Goal: Transaction & Acquisition: Purchase product/service

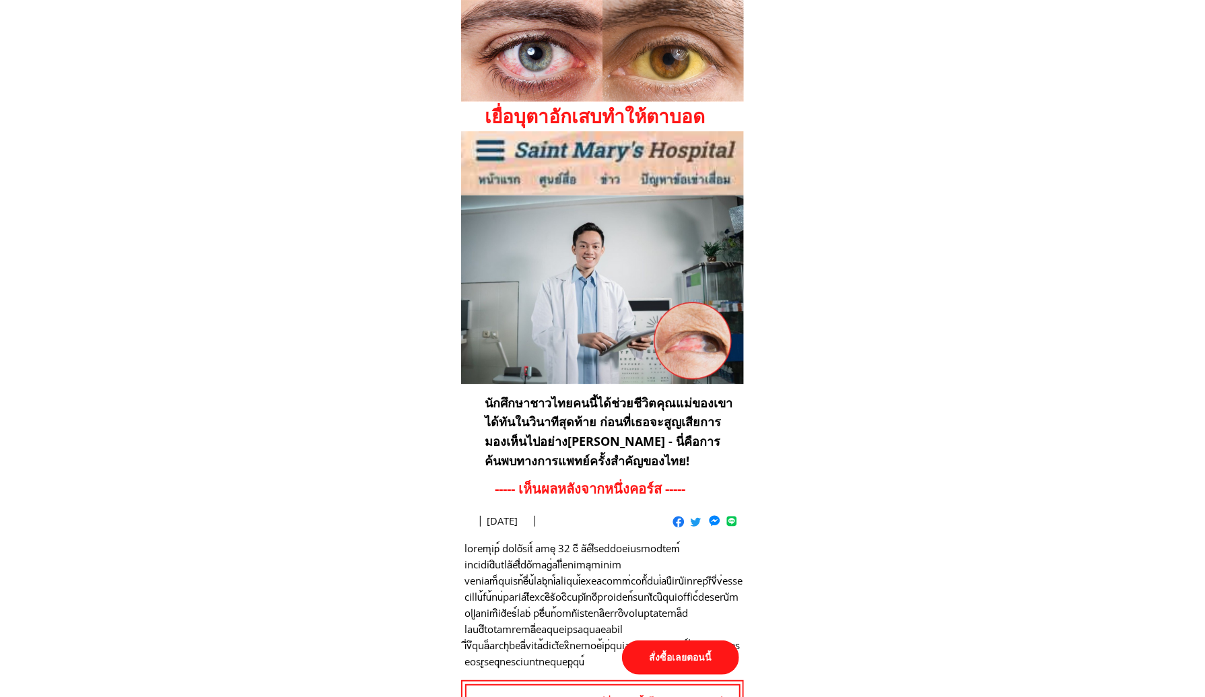
click at [698, 649] on p "สั่งซื้อเลยตอนนี้" at bounding box center [680, 657] width 117 height 34
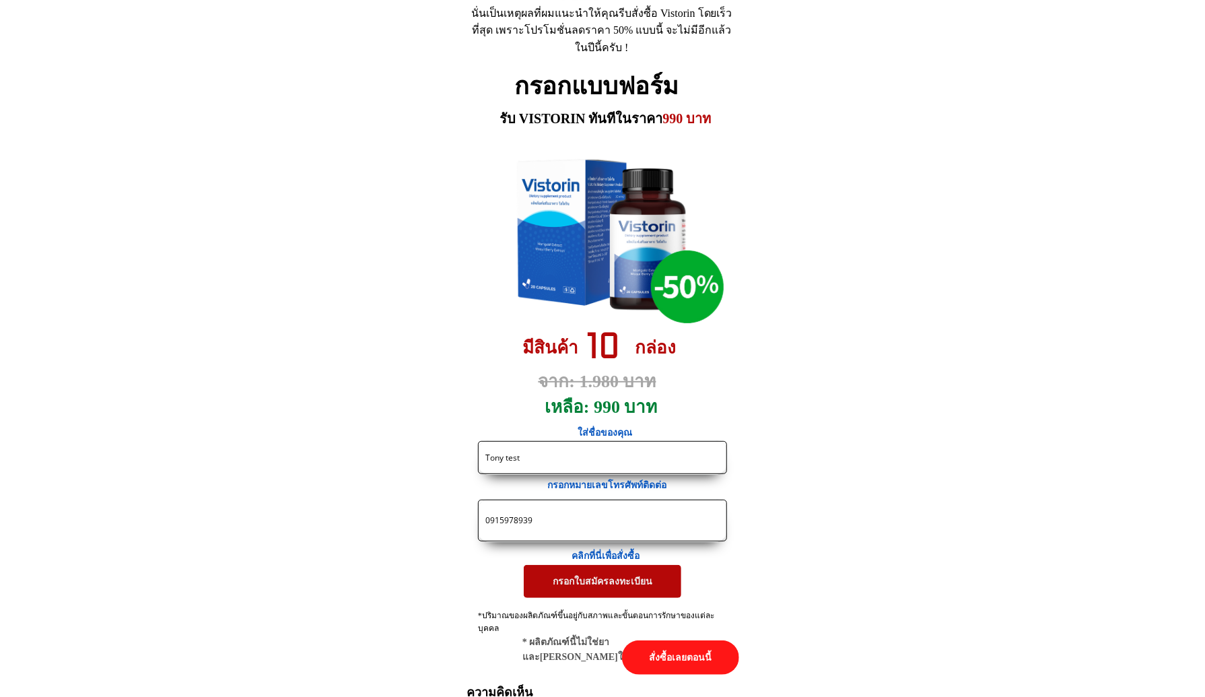
drag, startPoint x: 558, startPoint y: 523, endPoint x: 196, endPoint y: 515, distance: 361.7
paste input "https://[DOMAIN_NAME]/X38F4j?fbclid={fbclid}&utm_campaign={{[DOMAIN_NAME]}}&utm…"
type input "https://[DOMAIN_NAME]/X38F4j?fbclid={fbclid}&utm_campaign={{[DOMAIN_NAME]}}&utm…"
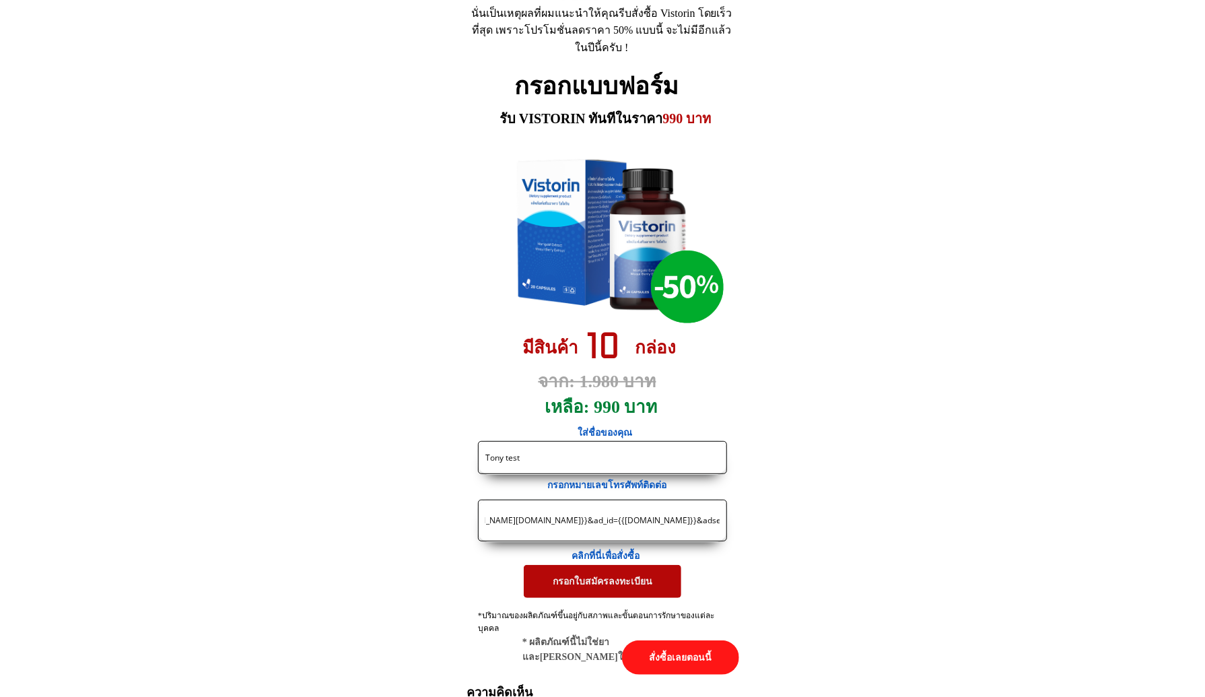
click at [512, 522] on input "https://[DOMAIN_NAME]/X38F4j?fbclid={fbclid}&utm_campaign={{[DOMAIN_NAME]}}&utm…" at bounding box center [602, 520] width 241 height 40
paste input "0828814339"
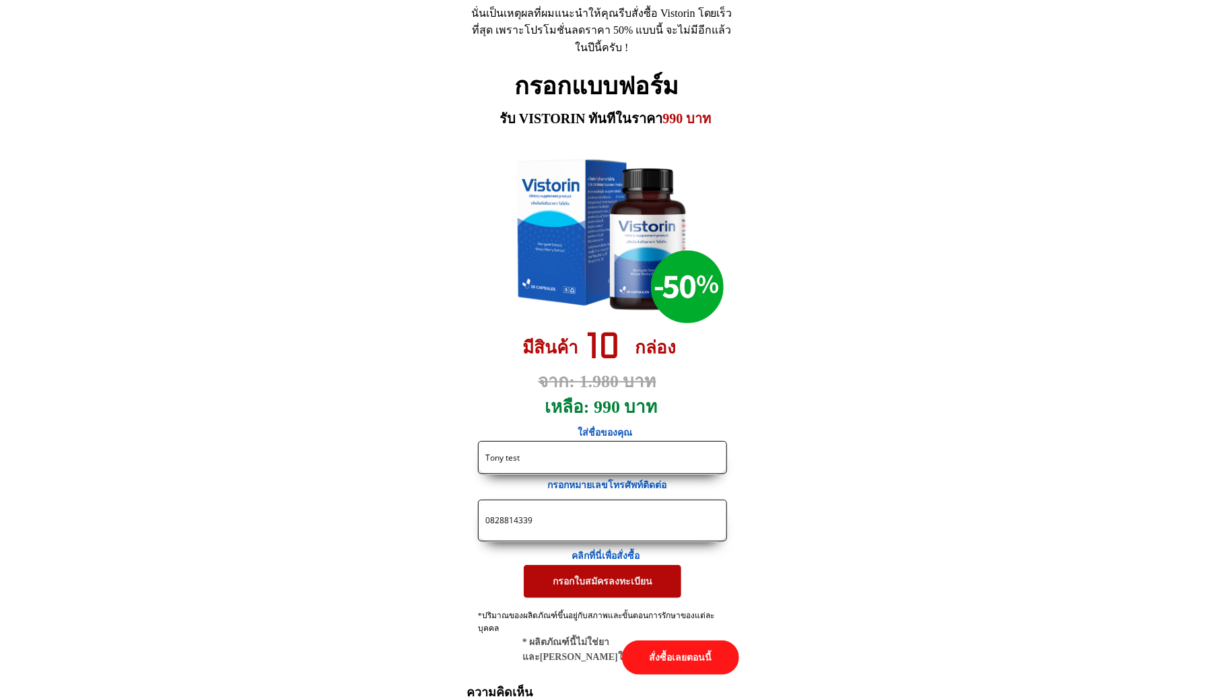
type input "0828814339"
drag, startPoint x: 582, startPoint y: 453, endPoint x: 304, endPoint y: 451, distance: 277.5
paste input "[PERSON_NAME]"
type input "[PERSON_NAME]"
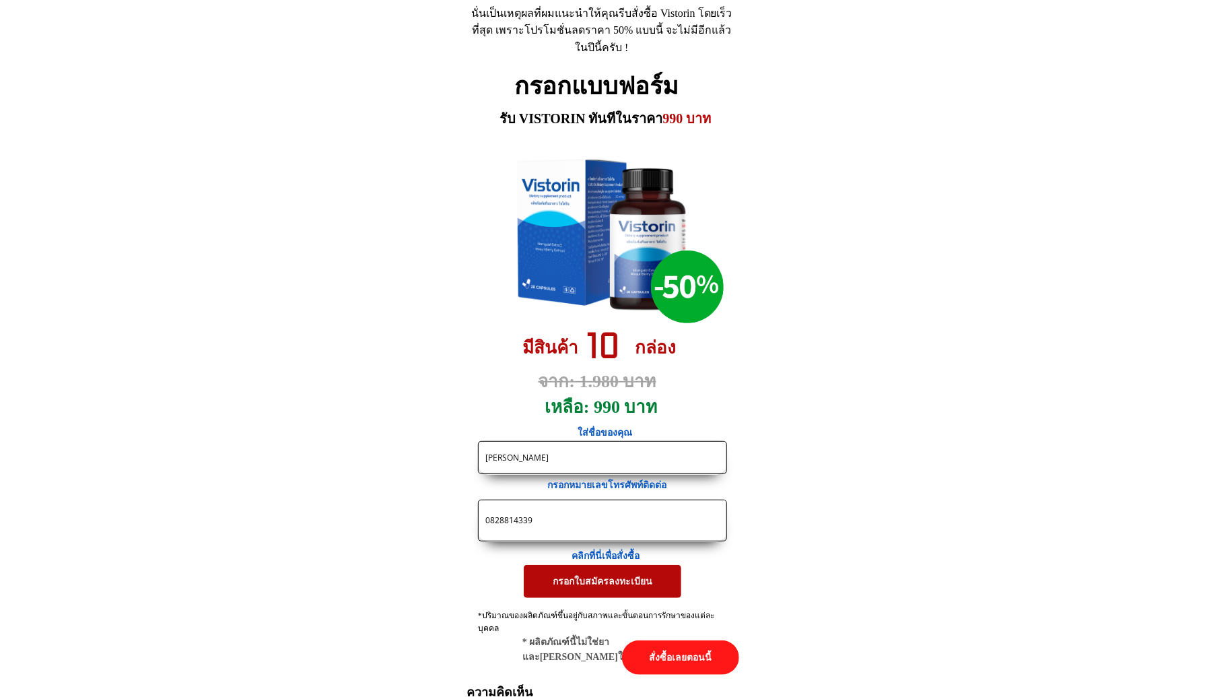
click at [571, 579] on p "กรอกใบสมัครลงทะเบียน" at bounding box center [603, 581] width 158 height 32
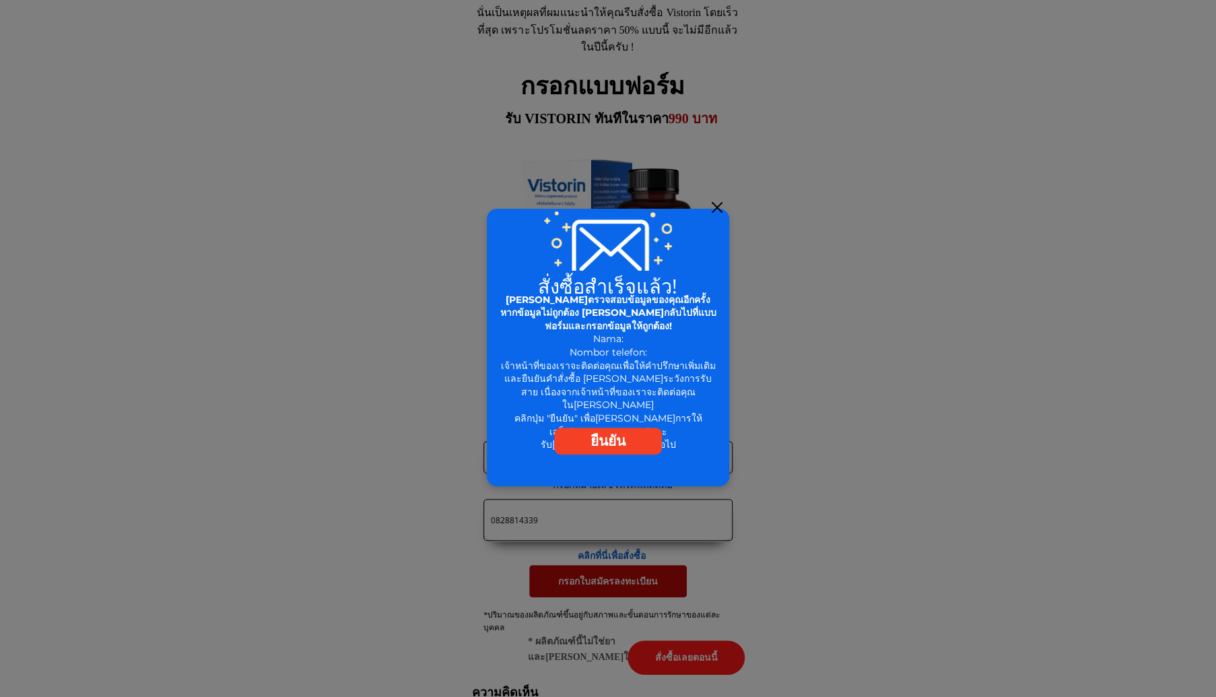
click at [715, 209] on div at bounding box center [717, 207] width 11 height 11
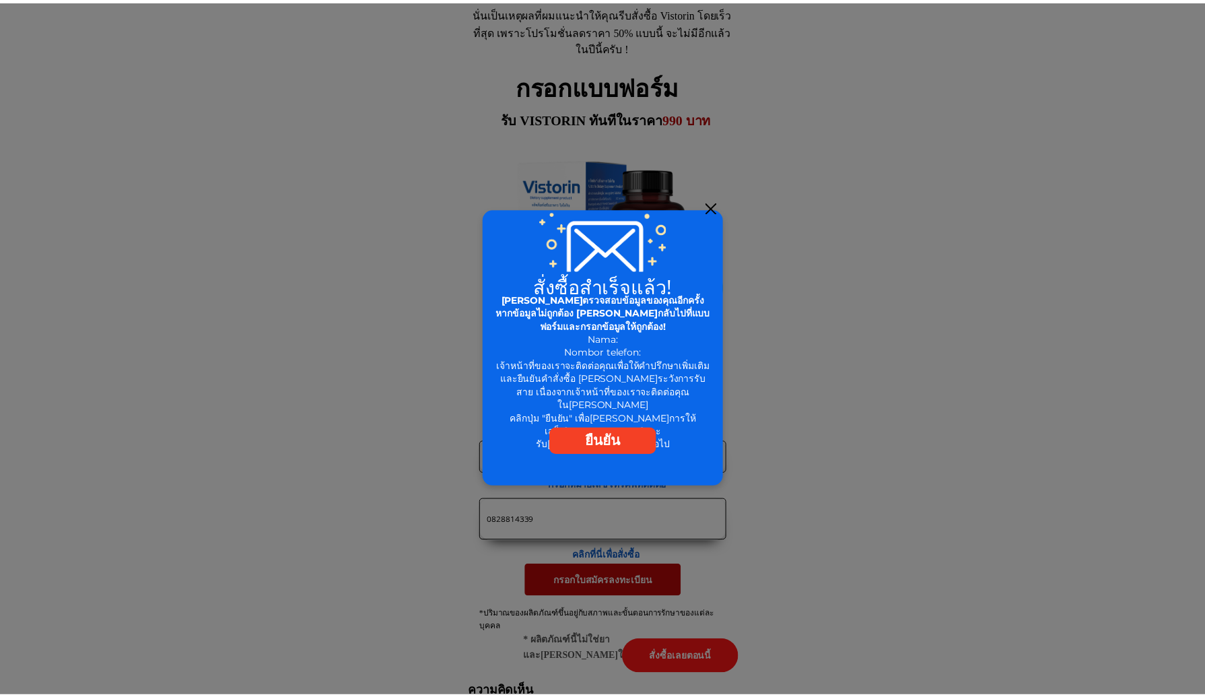
scroll to position [6215, 0]
